Goal: Browse casually: Explore the website without a specific task or goal

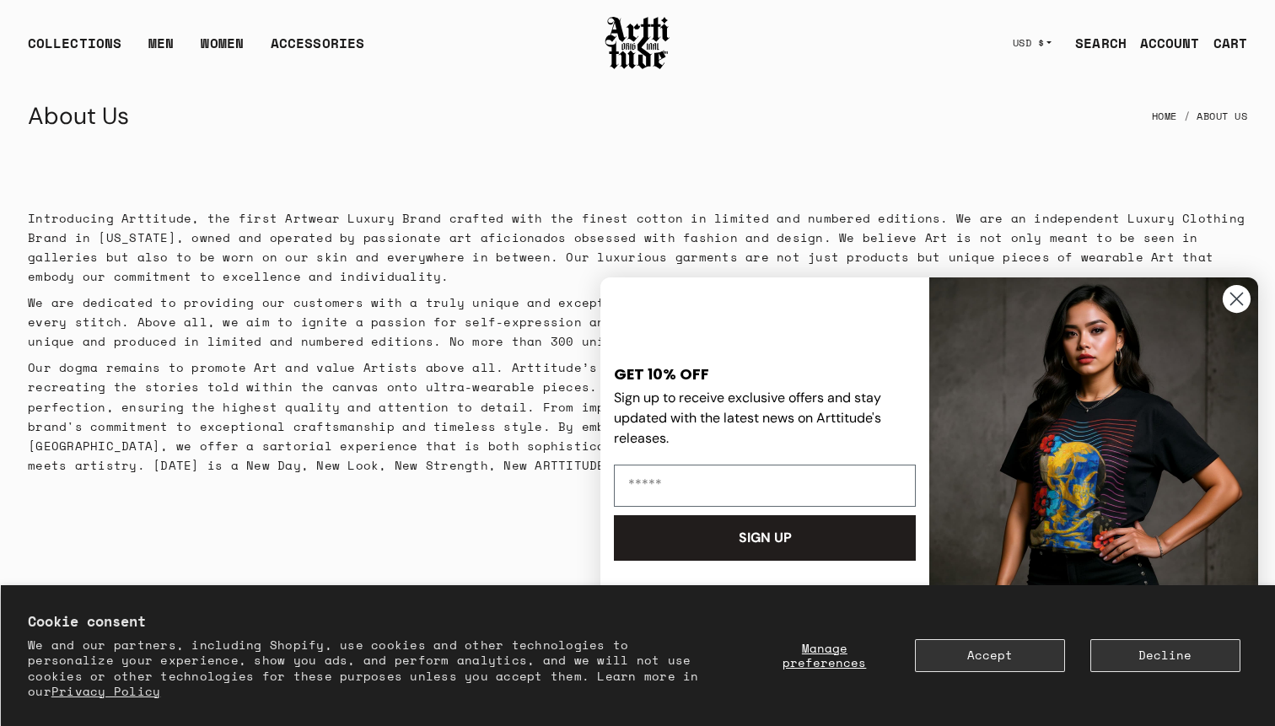
click at [647, 51] on img at bounding box center [637, 42] width 67 height 57
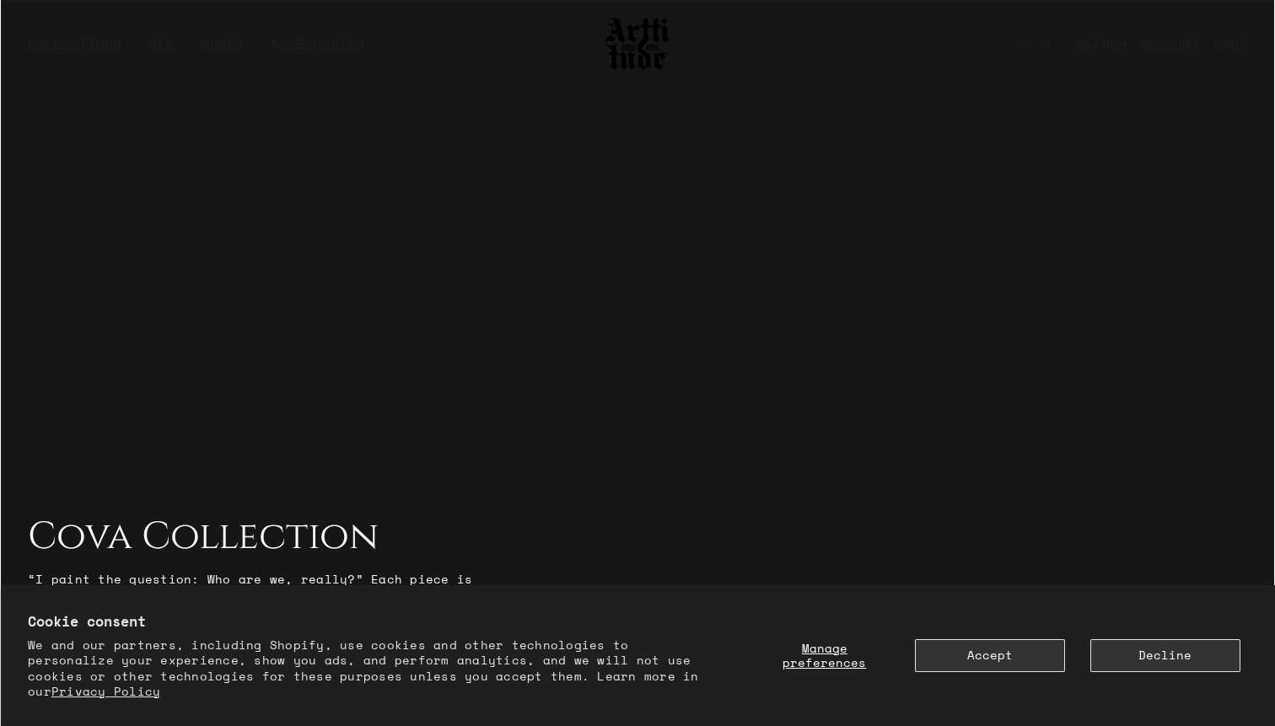
scroll to position [1589, 0]
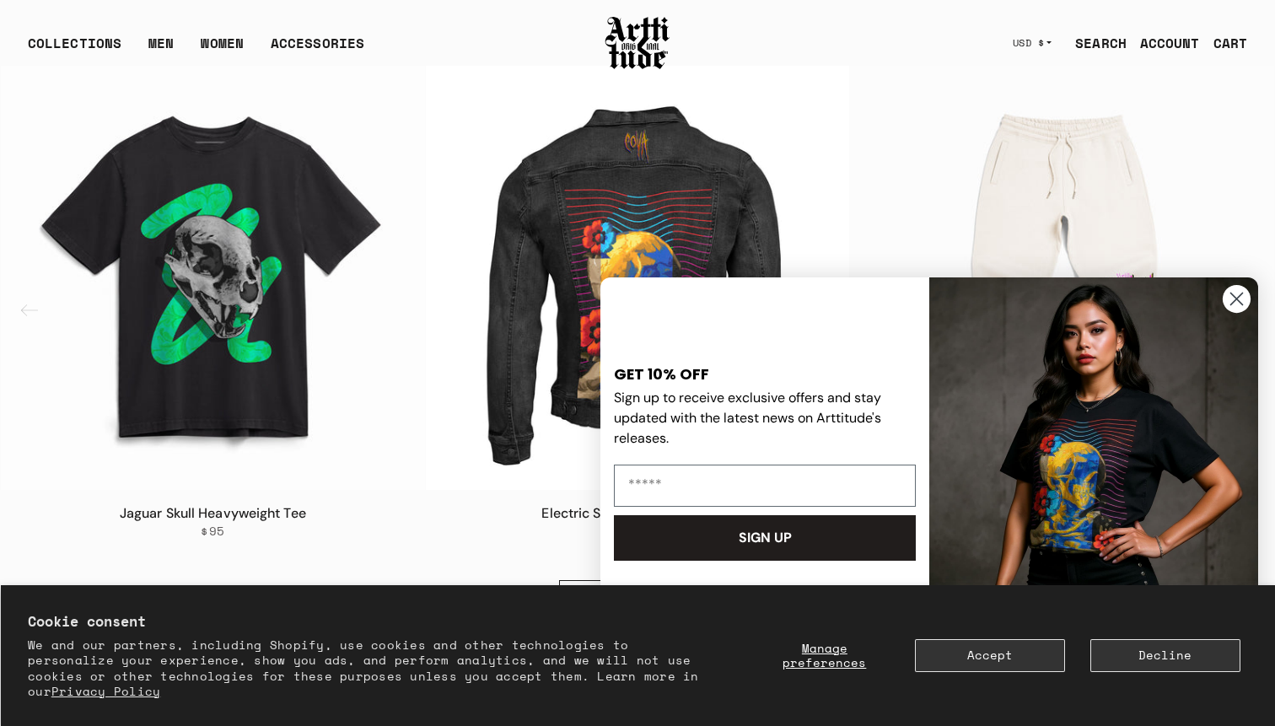
scroll to position [897, 0]
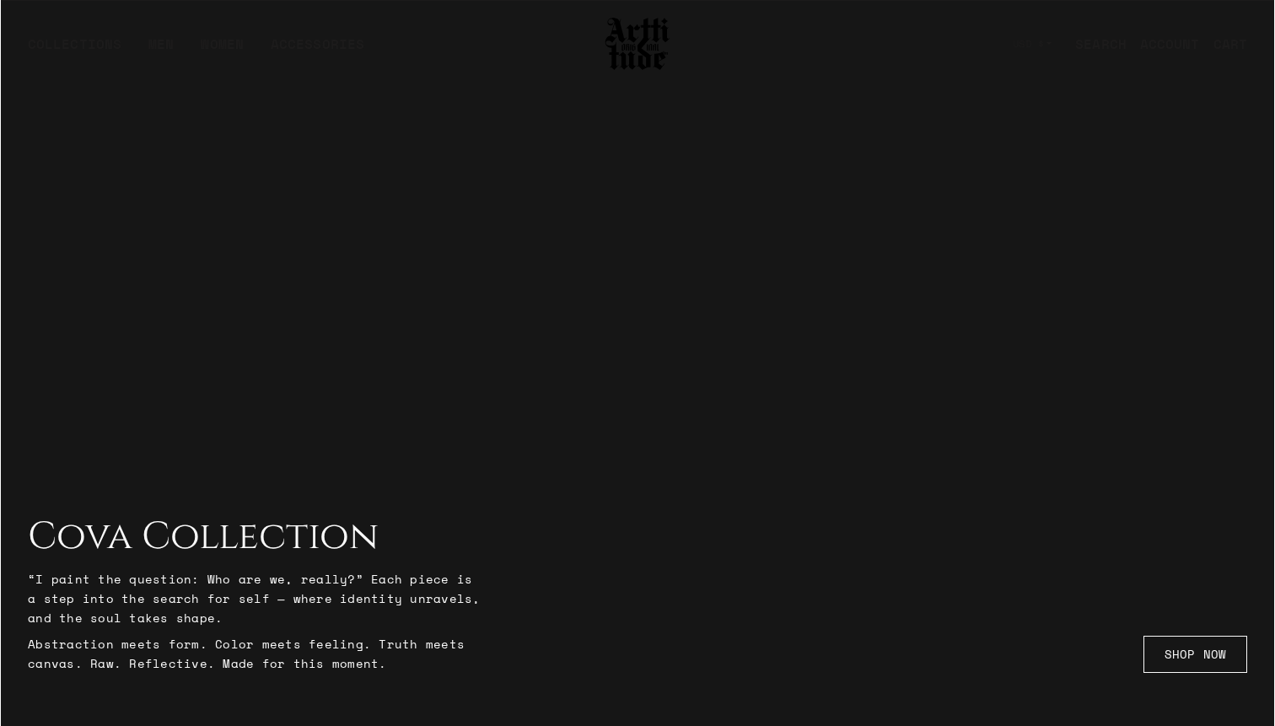
scroll to position [896, 0]
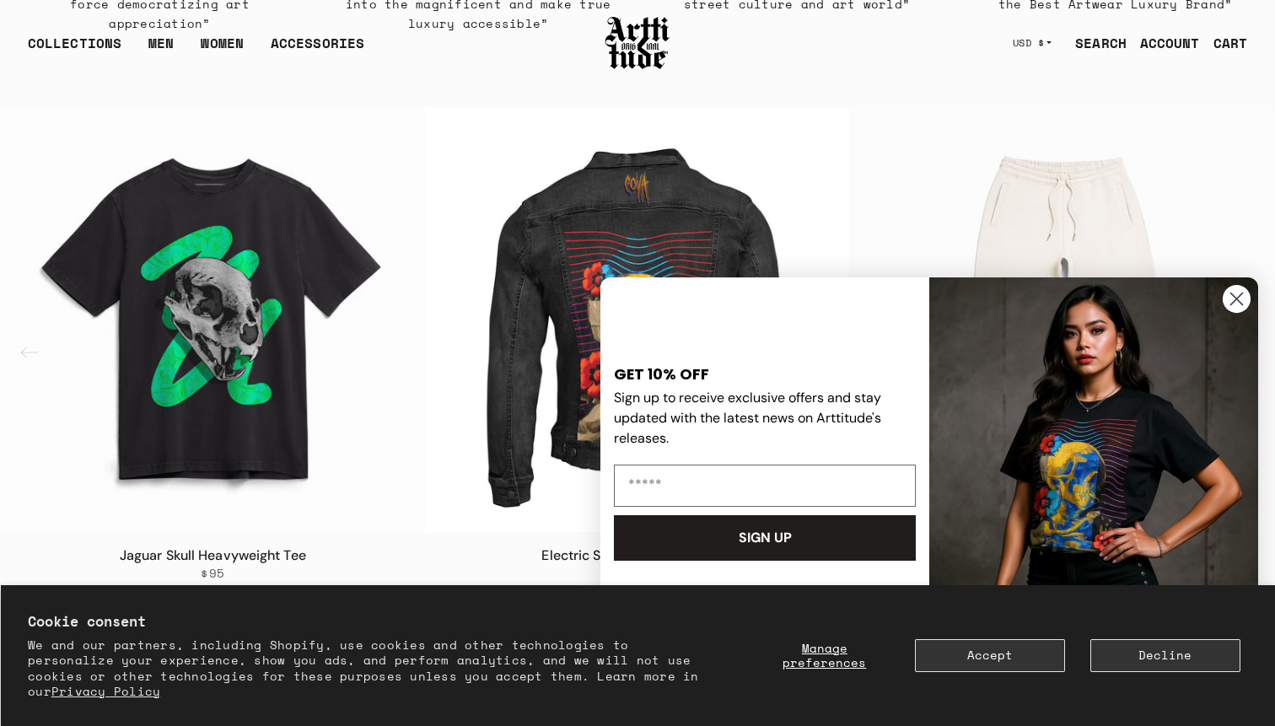
click at [1244, 300] on circle "Close dialog" at bounding box center [1236, 299] width 28 height 28
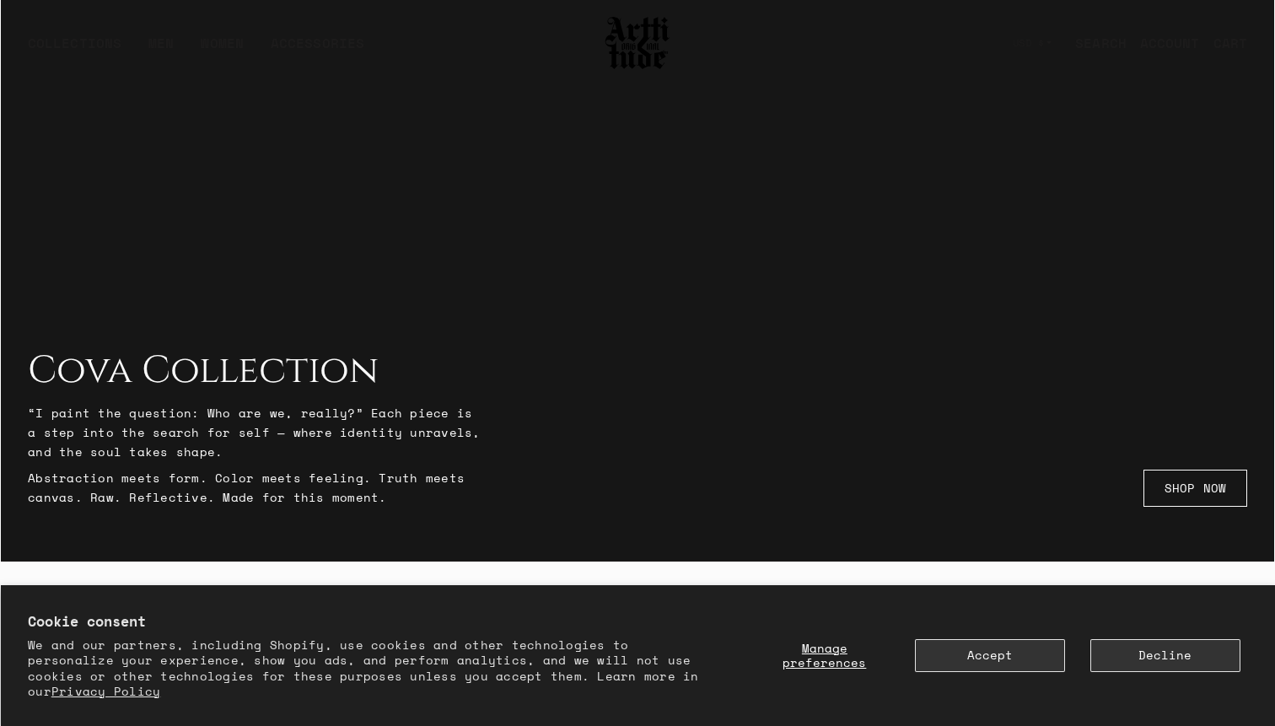
scroll to position [0, 0]
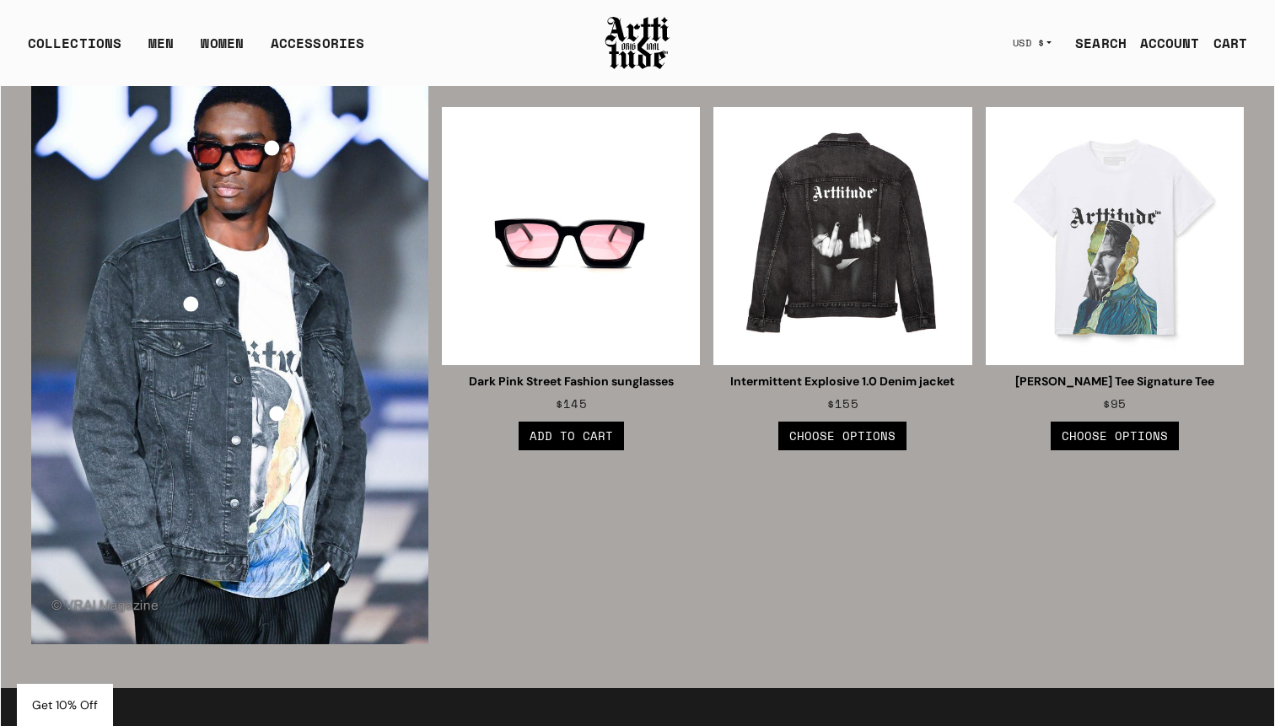
scroll to position [2344, 0]
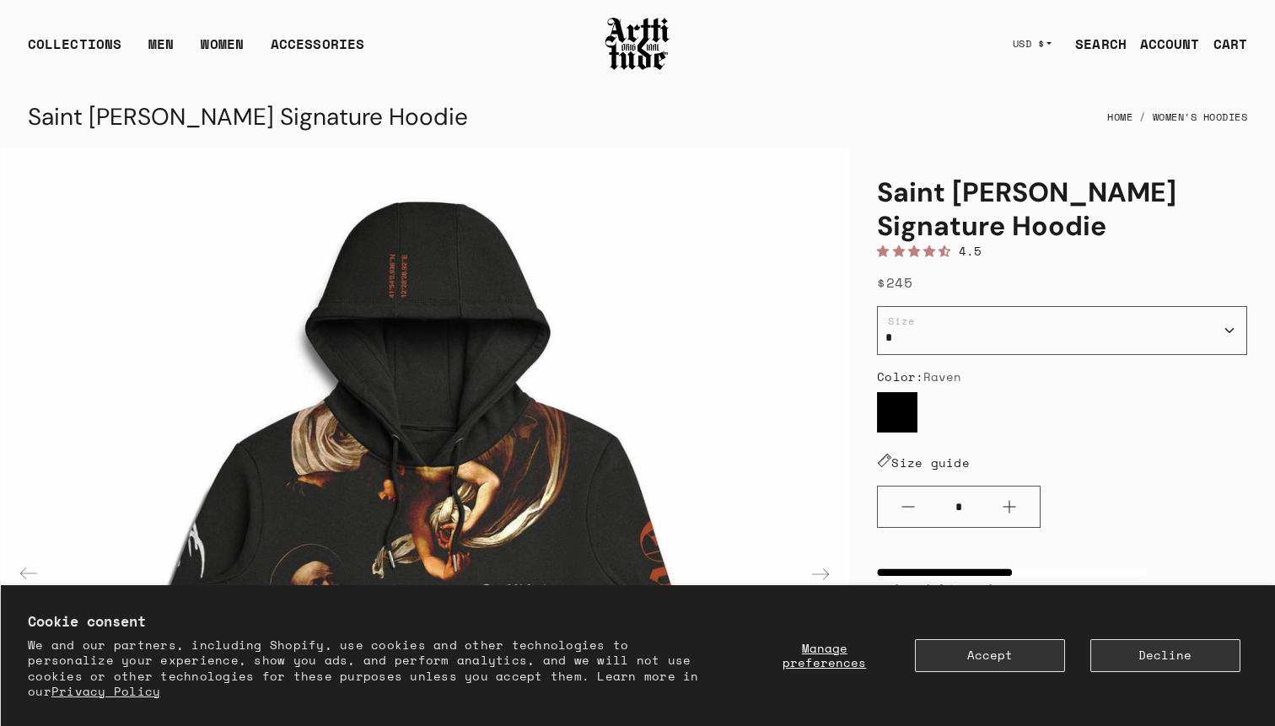
scroll to position [176, 0]
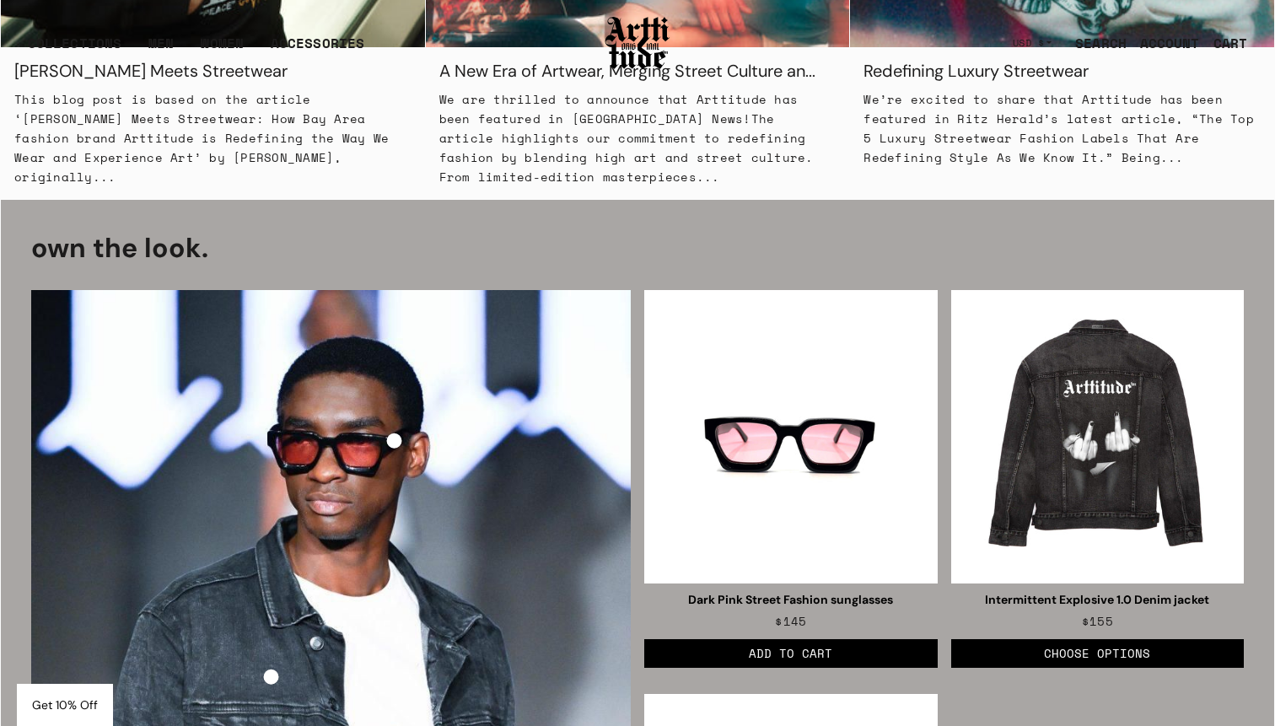
scroll to position [2156, 0]
